Goal: Task Accomplishment & Management: Manage account settings

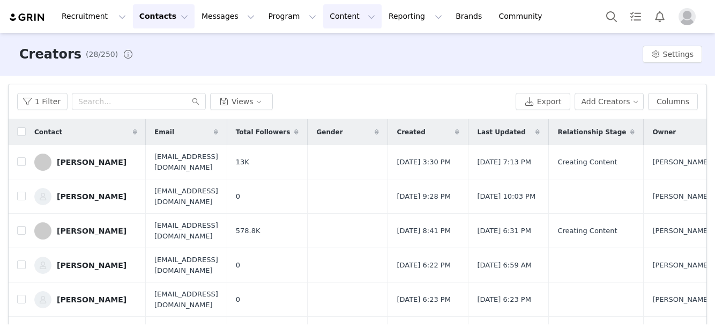
click at [323, 19] on button "Content Content" at bounding box center [352, 16] width 58 height 24
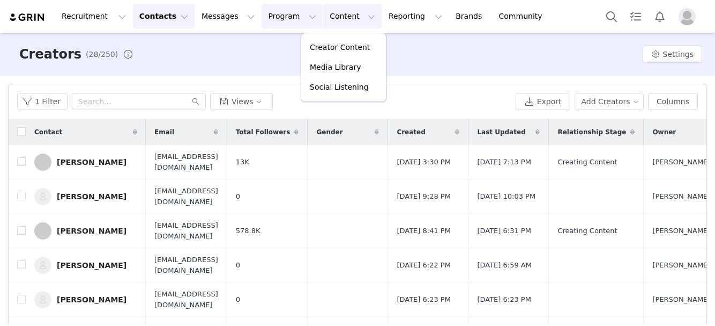
click at [273, 9] on button "Program Program" at bounding box center [292, 16] width 61 height 24
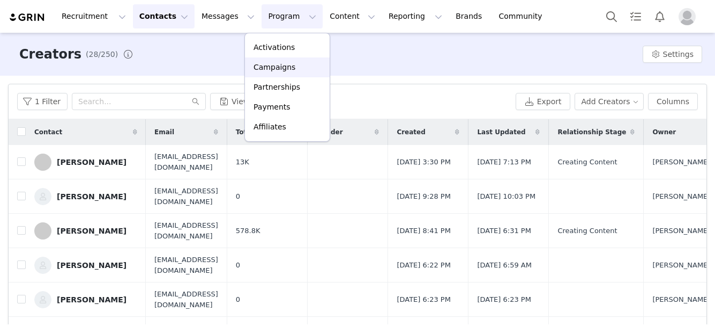
click at [273, 69] on p "Campaigns" at bounding box center [275, 67] width 42 height 11
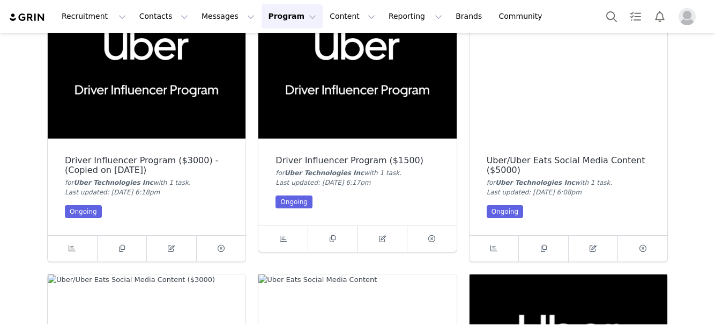
scroll to position [376, 0]
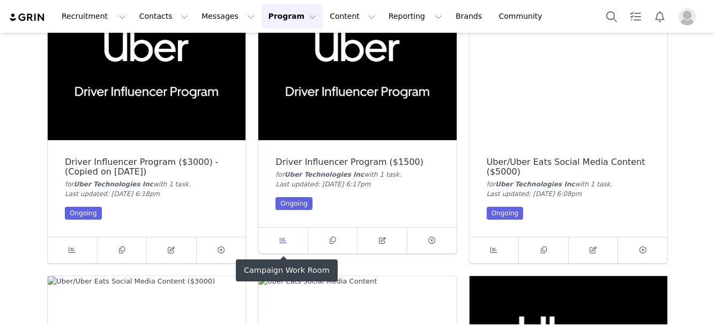
click at [278, 238] on span at bounding box center [283, 240] width 13 height 13
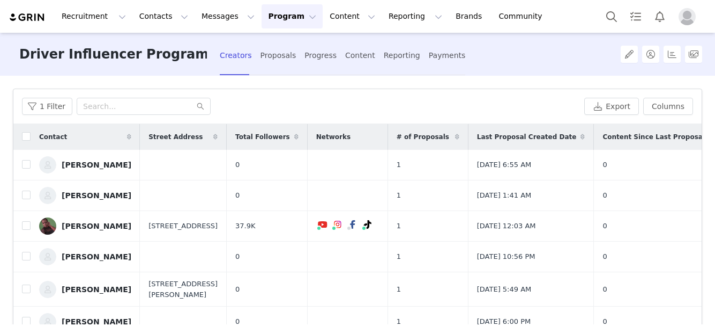
click at [300, 51] on div "Creators Proposals Progress Content Reporting Payments" at bounding box center [343, 55] width 246 height 28
click at [284, 51] on div "Proposals" at bounding box center [279, 55] width 36 height 28
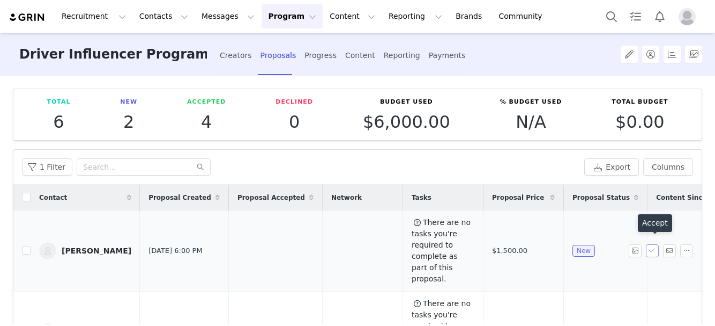
click at [652, 245] on button "button" at bounding box center [652, 250] width 13 height 13
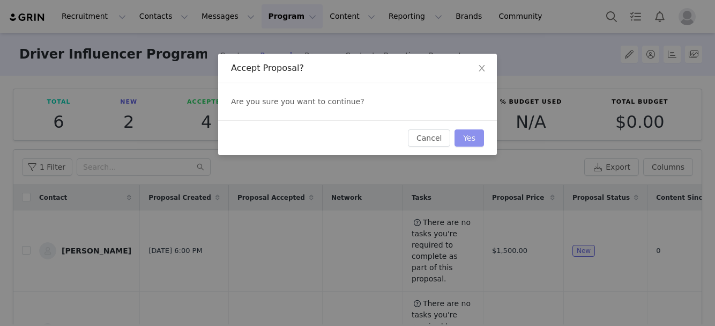
click at [475, 137] on button "Yes" at bounding box center [469, 137] width 29 height 17
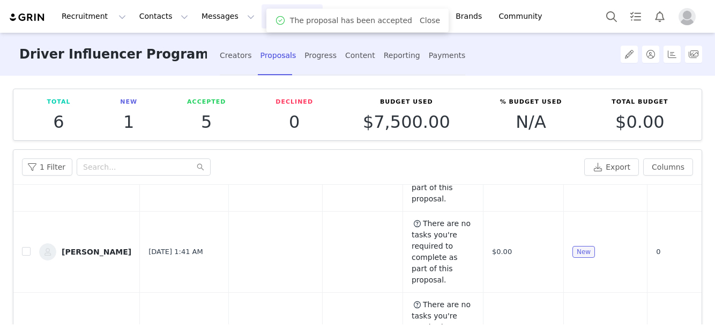
scroll to position [157, 0]
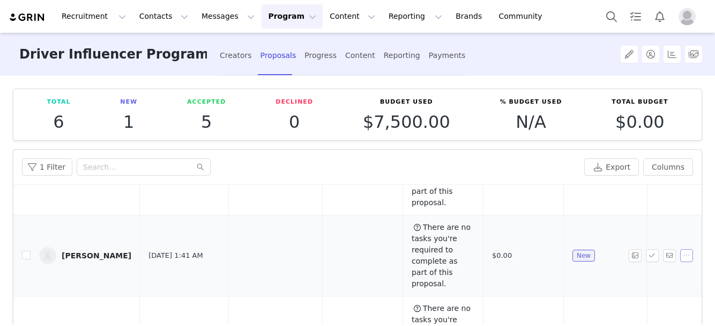
click at [689, 249] on button "button" at bounding box center [686, 255] width 13 height 13
click at [661, 248] on span "Change Price" at bounding box center [665, 246] width 49 height 12
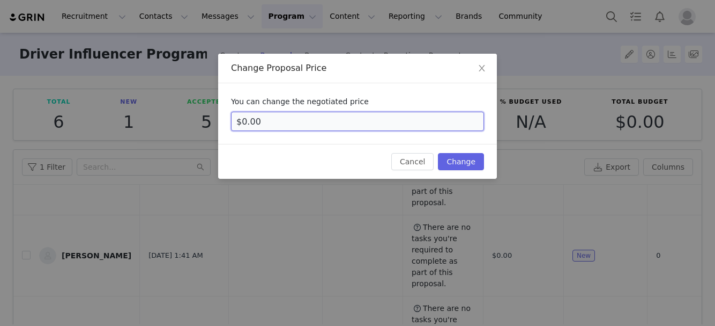
click at [243, 120] on input "$0.00" at bounding box center [357, 121] width 253 height 19
click at [358, 121] on input "$1,500.00" at bounding box center [357, 121] width 253 height 19
type input "$1,500.00"
click at [471, 168] on button "Change" at bounding box center [461, 161] width 46 height 17
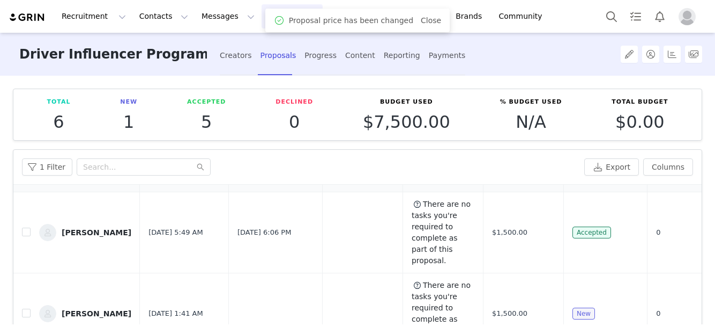
scroll to position [108, 0]
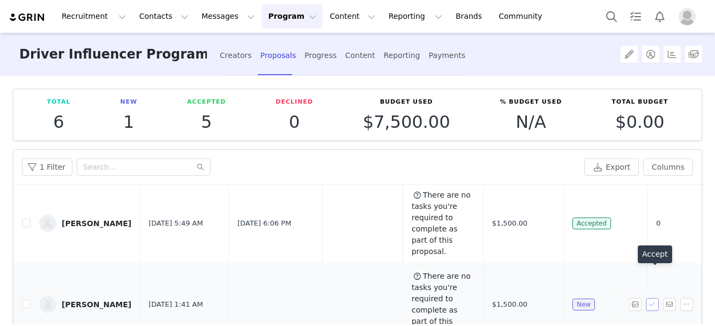
click at [655, 298] on button "button" at bounding box center [652, 304] width 13 height 13
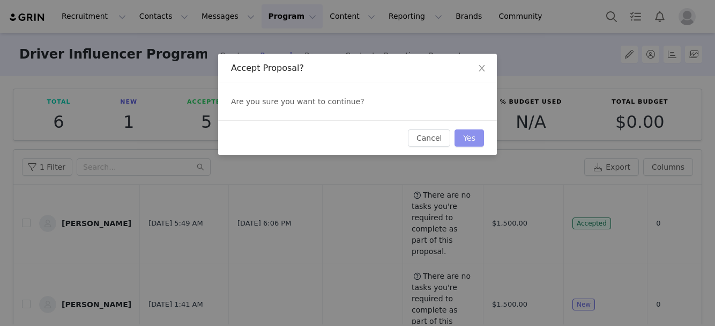
click at [478, 133] on button "Yes" at bounding box center [469, 137] width 29 height 17
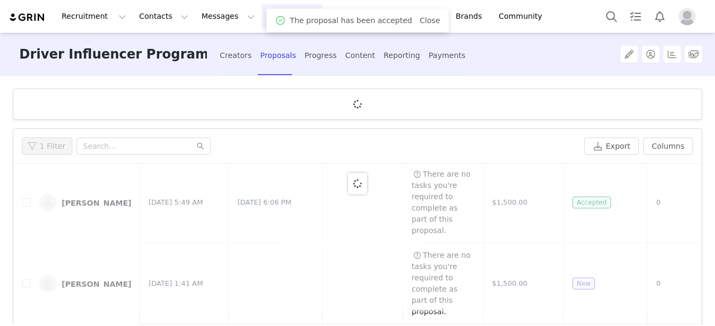
scroll to position [0, 0]
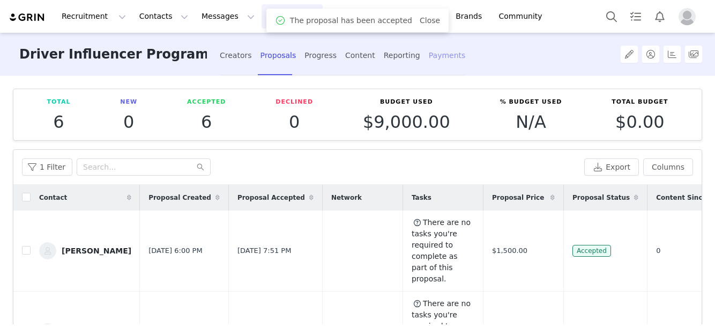
click at [438, 55] on div "Payments" at bounding box center [447, 55] width 37 height 28
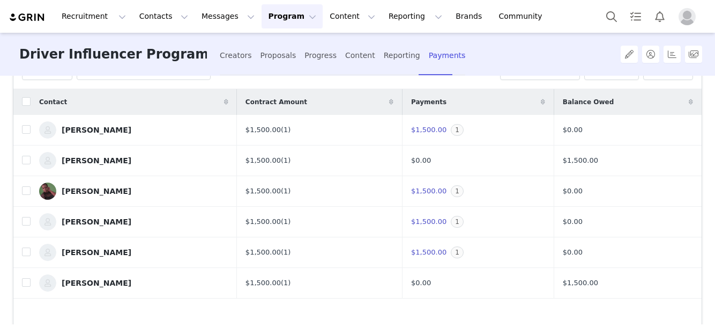
scroll to position [96, 0]
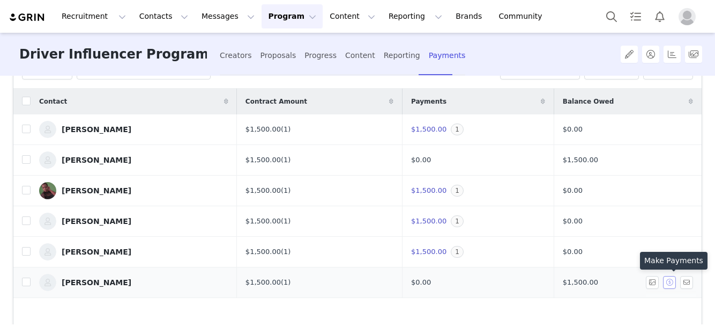
click at [673, 283] on button "button" at bounding box center [669, 282] width 13 height 13
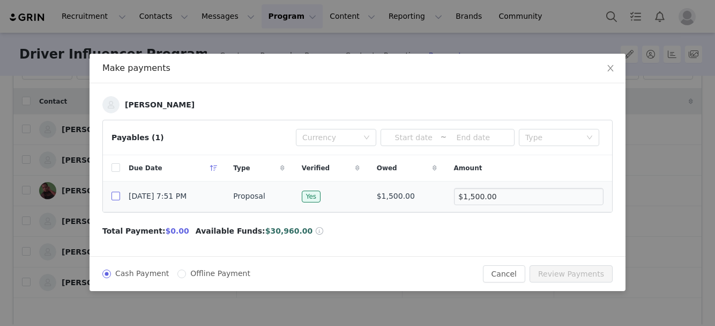
click at [114, 193] on input "checkbox" at bounding box center [116, 195] width 9 height 9
checkbox input "true"
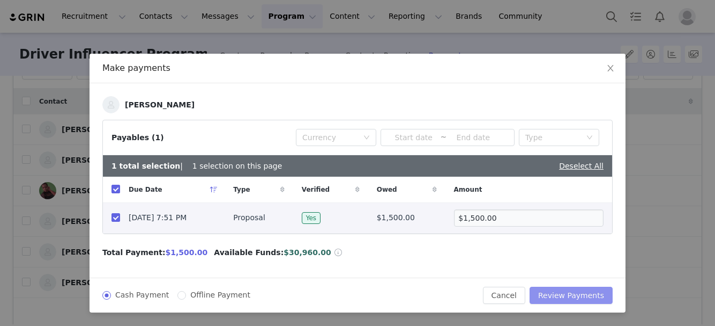
click at [591, 296] on button "Review Payments" at bounding box center [571, 294] width 83 height 17
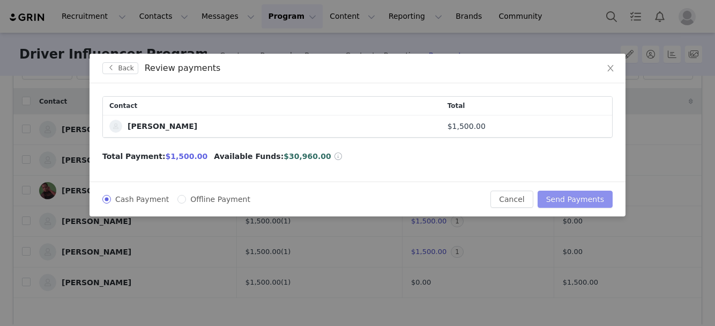
click at [570, 200] on button "Send Payments" at bounding box center [575, 198] width 75 height 17
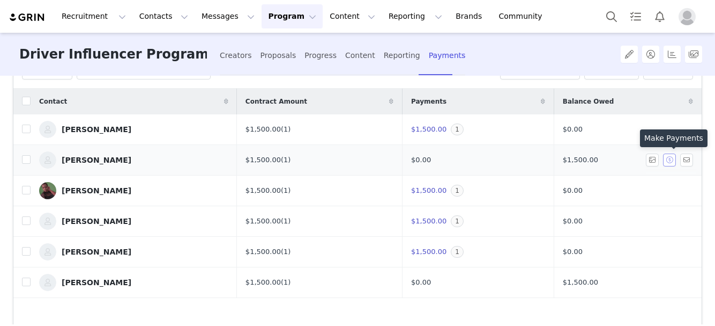
click at [668, 161] on button "button" at bounding box center [669, 159] width 13 height 13
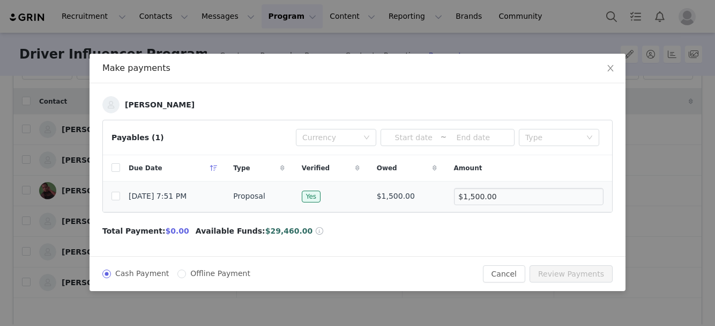
click at [120, 196] on td "[DATE] 7:51 PM" at bounding box center [172, 196] width 105 height 31
click at [115, 196] on input "checkbox" at bounding box center [116, 195] width 9 height 9
checkbox input "true"
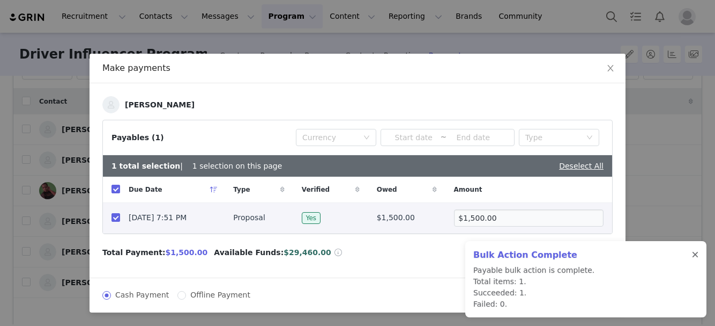
click at [696, 250] on div at bounding box center [695, 254] width 6 height 9
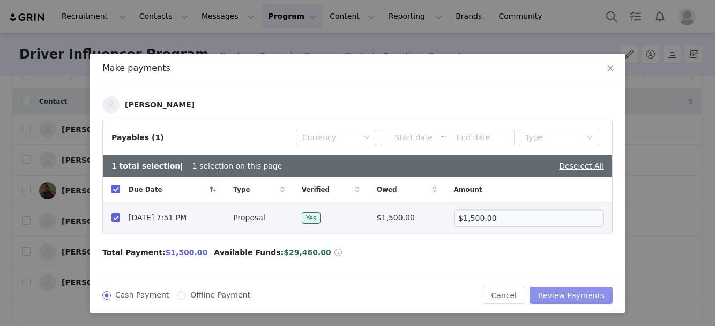
click at [594, 294] on button "Review Payments" at bounding box center [571, 294] width 83 height 17
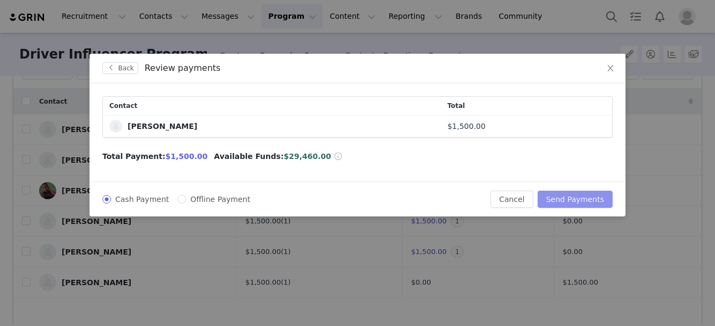
click at [578, 198] on button "Send Payments" at bounding box center [575, 198] width 75 height 17
